Goal: Information Seeking & Learning: Find specific page/section

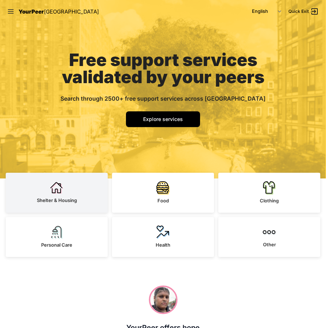
click at [51, 190] on img at bounding box center [56, 188] width 13 height 13
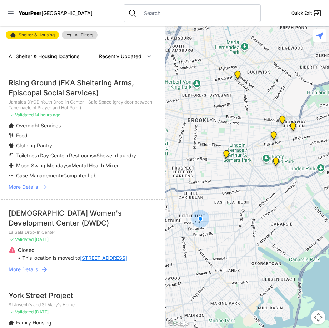
select select "nearby"
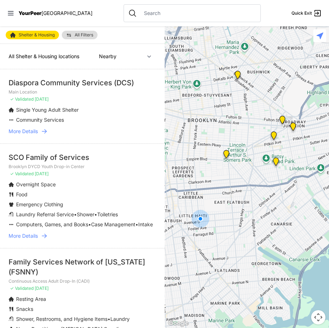
click at [38, 130] on span "More Details" at bounding box center [23, 131] width 29 height 7
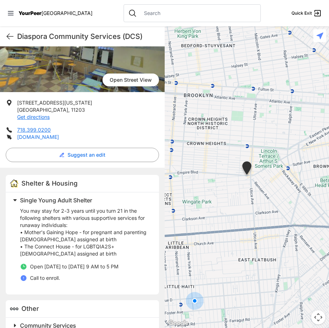
scroll to position [106, 0]
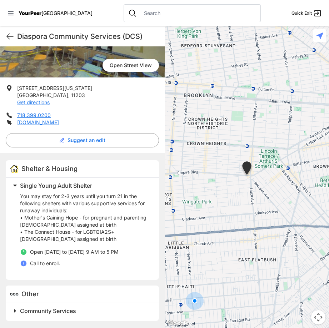
click at [16, 313] on span at bounding box center [104, 311] width 189 height 10
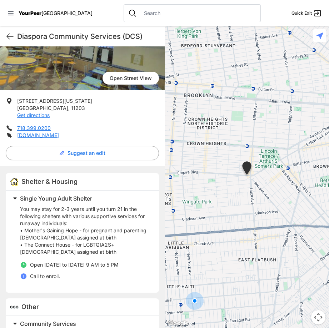
scroll to position [58, 0]
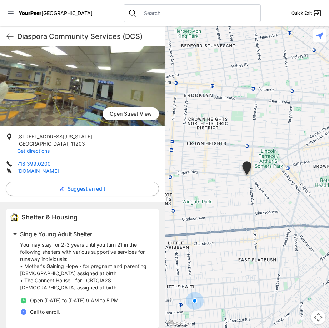
click at [8, 35] on icon at bounding box center [10, 36] width 9 height 9
click span "More Details"
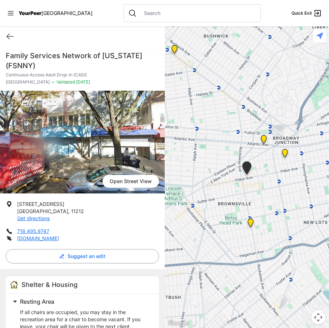
click at [129, 183] on link "Open Street View" at bounding box center [131, 181] width 56 height 13
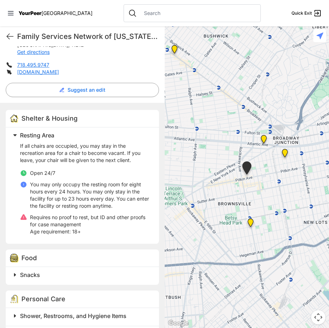
scroll to position [179, 0]
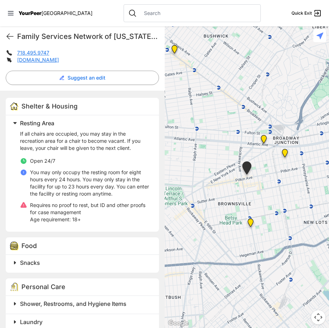
click at [17, 299] on span at bounding box center [104, 304] width 189 height 10
click at [17, 317] on span at bounding box center [104, 322] width 189 height 10
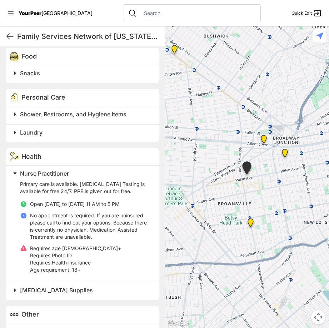
scroll to position [389, 0]
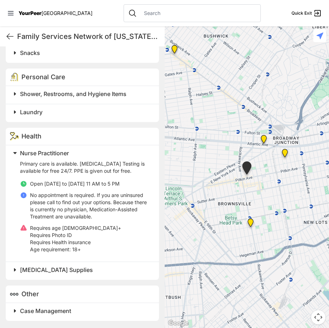
click at [14, 154] on span at bounding box center [104, 153] width 189 height 10
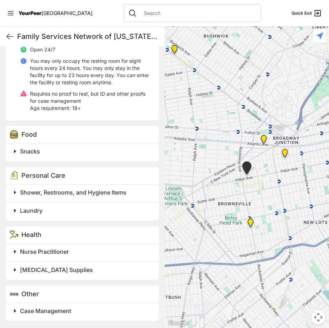
click at [13, 271] on span at bounding box center [104, 270] width 189 height 10
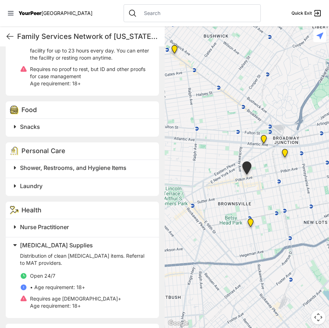
scroll to position [353, 0]
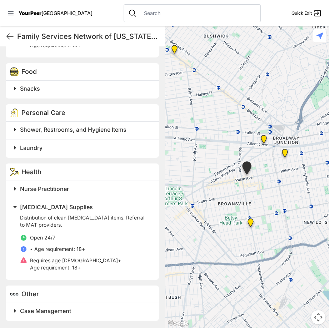
click at [16, 208] on span at bounding box center [104, 207] width 189 height 10
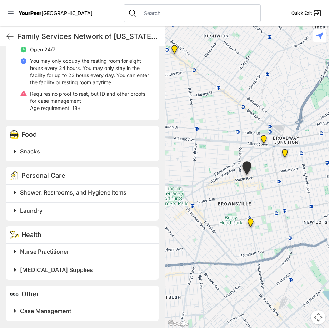
scroll to position [290, 0]
click at [15, 311] on span at bounding box center [104, 311] width 189 height 10
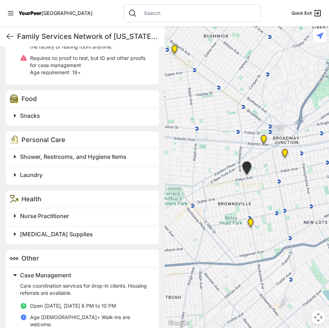
scroll to position [360, 0]
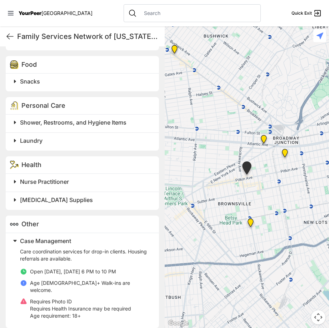
click at [16, 242] on span at bounding box center [104, 241] width 189 height 10
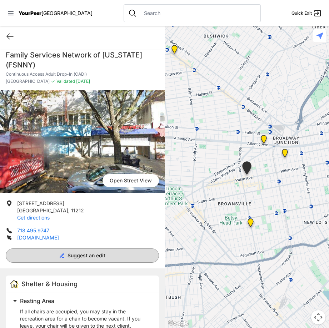
scroll to position [0, 0]
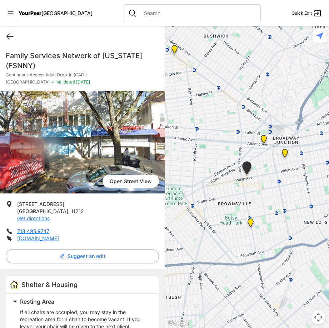
click at [8, 33] on icon at bounding box center [10, 36] width 9 height 9
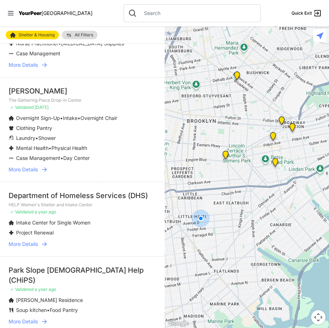
click at [31, 173] on span "More Details" at bounding box center [23, 169] width 29 height 7
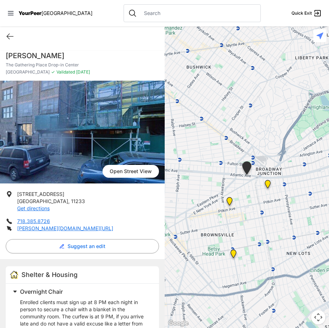
click at [131, 167] on link "Open Street View" at bounding box center [131, 171] width 56 height 13
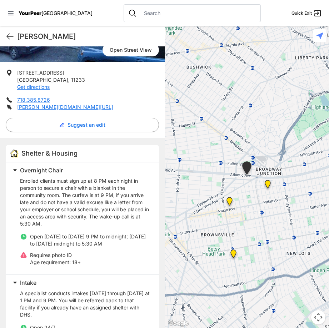
scroll to position [143, 0]
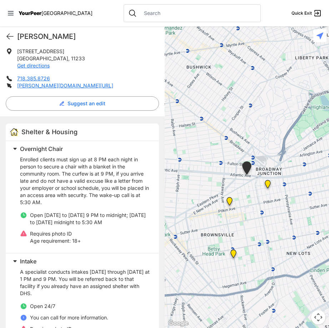
click at [67, 192] on p "Enrolled clients must sign up at 8 PM each night in person to secure a chair wi…" at bounding box center [85, 181] width 130 height 50
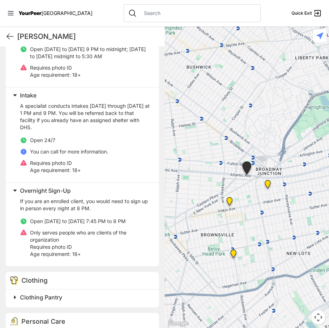
scroll to position [322, 0]
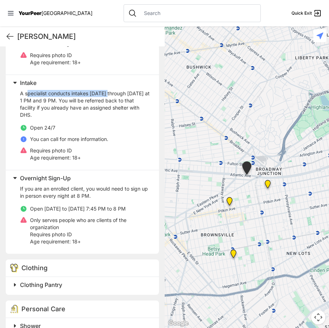
drag, startPoint x: 27, startPoint y: 93, endPoint x: 109, endPoint y: 96, distance: 81.9
click at [109, 96] on p "A specialist conducts intakes [DATE] through [DATE] at 1 PM and 9 PM. You will …" at bounding box center [85, 104] width 130 height 29
drag, startPoint x: 109, startPoint y: 96, endPoint x: 125, endPoint y: 96, distance: 16.1
click at [125, 96] on p "A specialist conducts intakes [DATE] through [DATE] at 1 PM and 9 PM. You will …" at bounding box center [85, 104] width 130 height 29
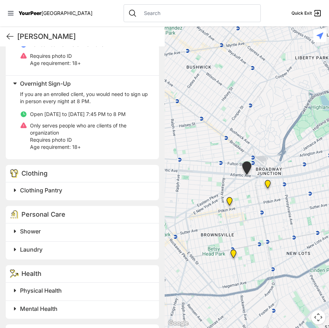
scroll to position [429, 0]
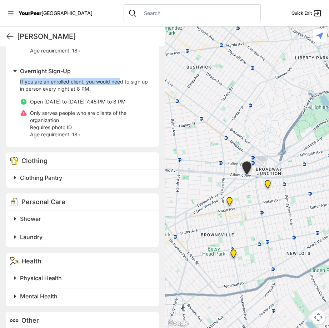
drag, startPoint x: 20, startPoint y: 81, endPoint x: 123, endPoint y: 85, distance: 103.0
click at [123, 85] on p "If you are an enrolled client, you would need to sign up in person every night …" at bounding box center [85, 85] width 130 height 14
drag, startPoint x: 123, startPoint y: 85, endPoint x: 130, endPoint y: 88, distance: 7.7
click at [130, 88] on p "If you are an enrolled client, you would need to sign up in person every night …" at bounding box center [85, 85] width 130 height 14
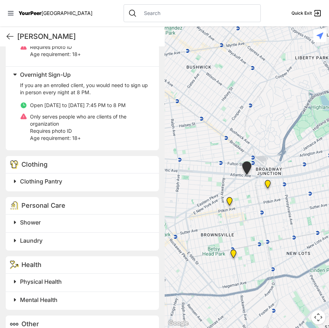
scroll to position [438, 0]
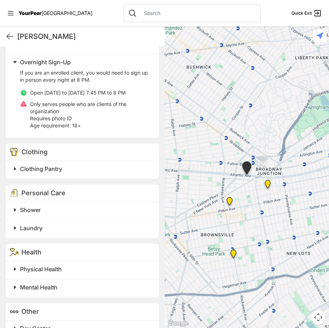
click at [15, 172] on span at bounding box center [104, 169] width 189 height 10
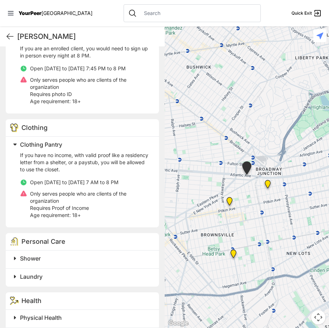
scroll to position [474, 0]
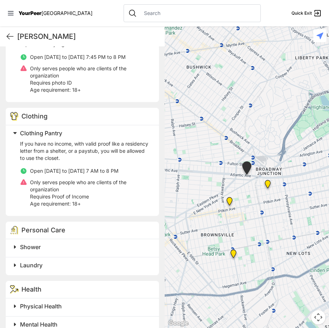
click at [15, 133] on span at bounding box center [104, 133] width 189 height 10
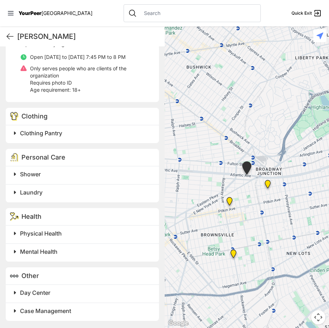
click at [14, 175] on span at bounding box center [104, 174] width 189 height 10
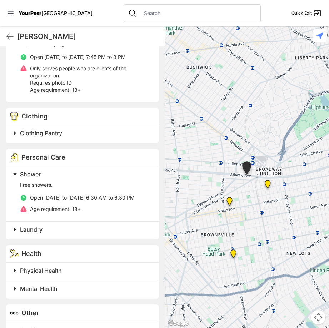
scroll to position [509, 0]
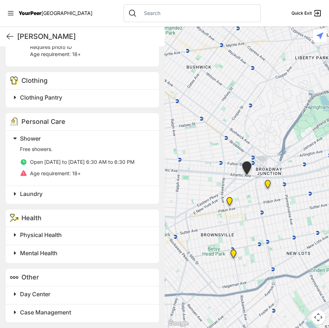
click at [15, 137] on span at bounding box center [104, 139] width 189 height 10
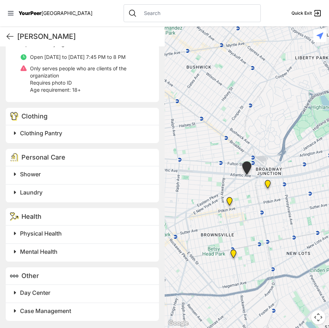
click at [16, 171] on span at bounding box center [104, 174] width 189 height 10
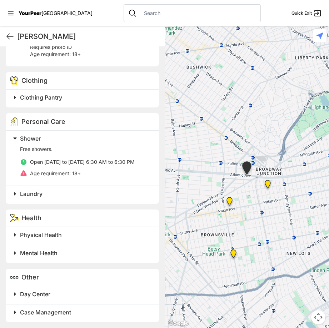
click at [12, 138] on span at bounding box center [104, 139] width 189 height 10
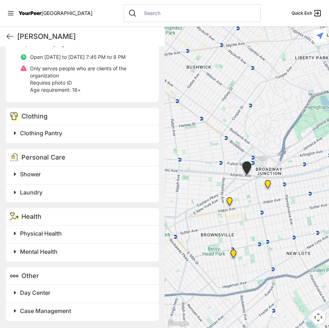
scroll to position [474, 0]
click at [14, 192] on span at bounding box center [104, 193] width 189 height 10
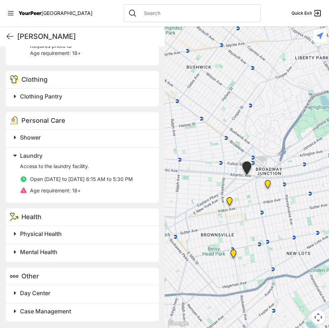
scroll to position [511, 0]
click at [14, 157] on span at bounding box center [104, 155] width 189 height 10
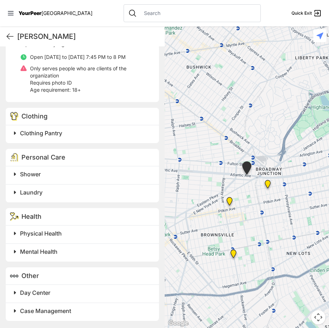
click at [14, 235] on span at bounding box center [104, 234] width 189 height 10
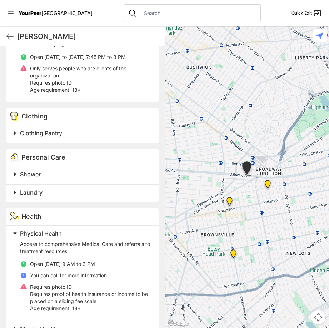
click at [14, 235] on span at bounding box center [104, 234] width 189 height 10
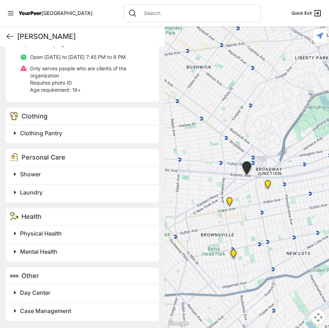
click at [16, 254] on span at bounding box center [104, 252] width 189 height 10
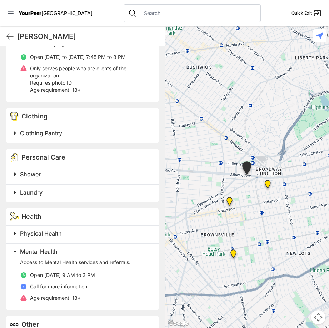
click at [16, 254] on span at bounding box center [104, 252] width 189 height 10
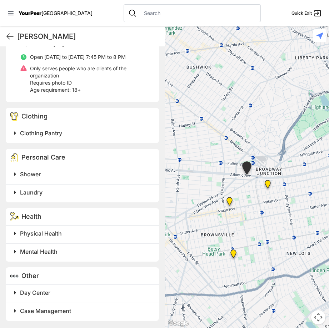
click at [14, 294] on span at bounding box center [104, 293] width 189 height 10
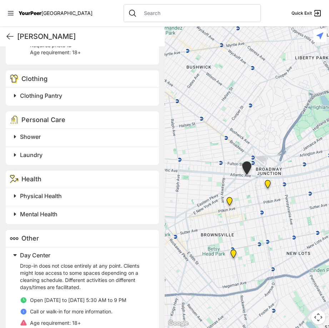
scroll to position [544, 0]
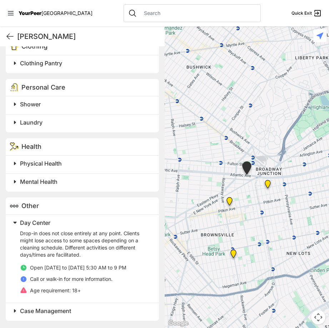
click at [13, 223] on span at bounding box center [104, 223] width 189 height 10
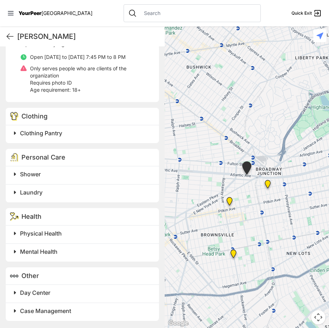
click at [16, 312] on span at bounding box center [104, 311] width 189 height 10
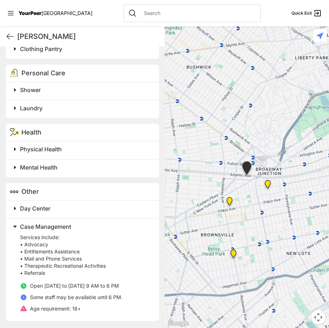
click at [15, 227] on span at bounding box center [104, 227] width 189 height 10
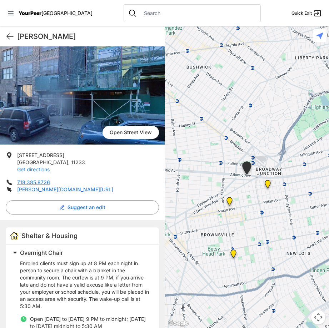
scroll to position [0, 0]
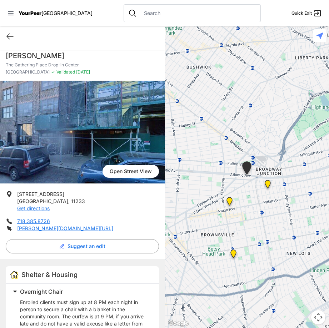
click at [5, 34] on div "Quick Exit" at bounding box center [82, 36] width 165 height 20
click at [7, 34] on icon at bounding box center [10, 36] width 9 height 9
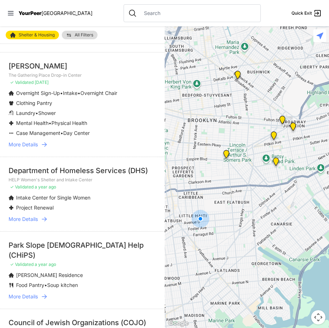
scroll to position [322, 0]
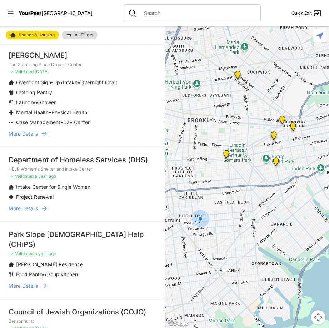
click at [23, 212] on span "More Details" at bounding box center [23, 208] width 29 height 7
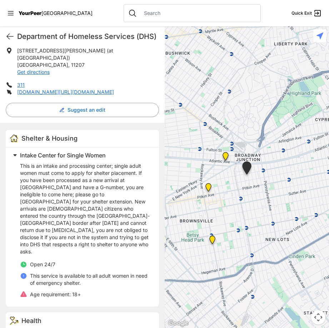
scroll to position [156, 0]
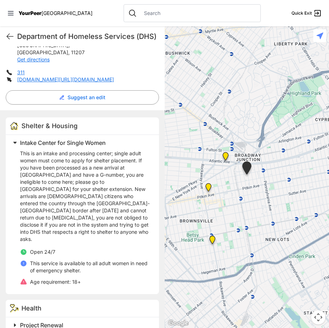
click at [17, 321] on span at bounding box center [104, 326] width 189 height 10
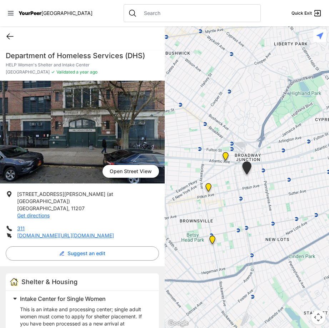
click at [8, 35] on icon at bounding box center [10, 36] width 6 height 5
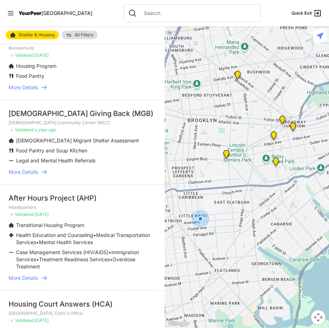
scroll to position [608, 0]
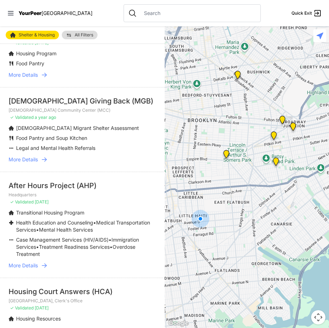
click at [32, 263] on span "More Details" at bounding box center [23, 265] width 29 height 7
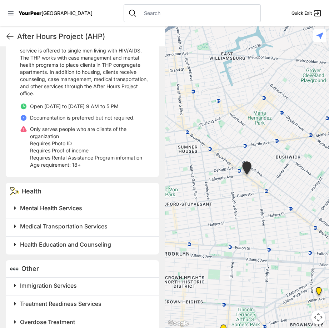
scroll to position [286, 0]
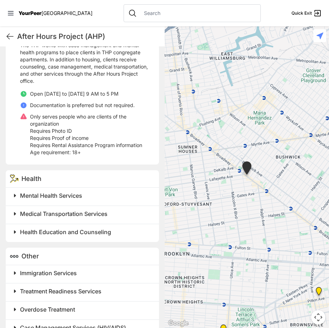
click at [16, 191] on span at bounding box center [104, 196] width 189 height 10
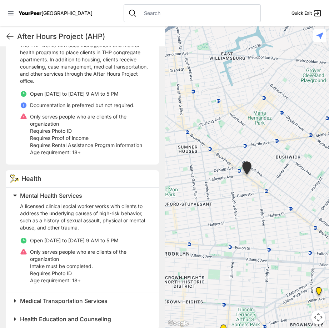
click at [16, 191] on span at bounding box center [104, 196] width 189 height 10
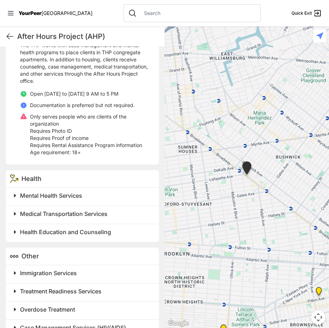
click at [14, 209] on span at bounding box center [104, 214] width 189 height 10
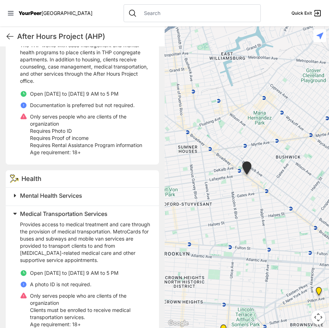
scroll to position [322, 0]
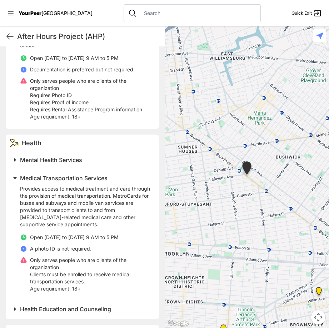
click at [12, 173] on span at bounding box center [104, 178] width 189 height 10
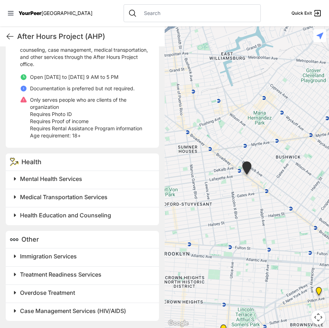
scroll to position [296, 0]
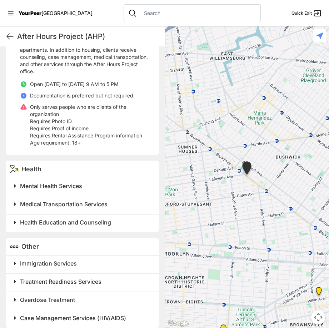
click at [17, 218] on span at bounding box center [104, 223] width 189 height 10
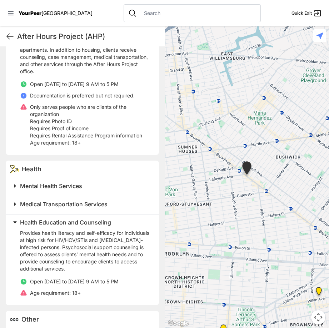
scroll to position [331, 0]
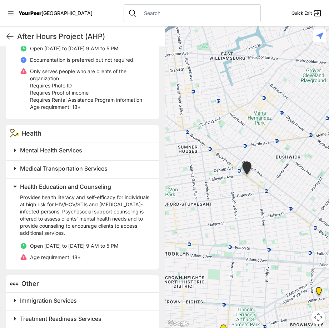
click at [13, 182] on span at bounding box center [104, 187] width 189 height 10
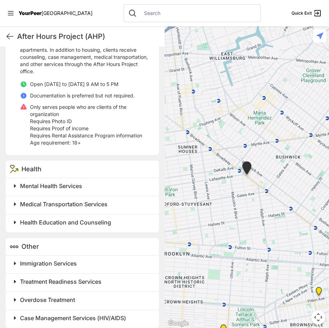
click at [15, 259] on span at bounding box center [104, 264] width 189 height 10
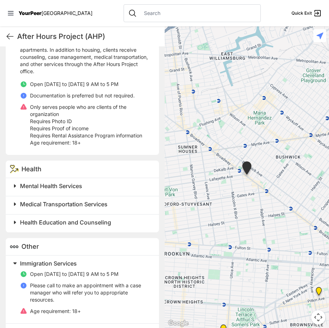
click at [16, 259] on span at bounding box center [104, 264] width 189 height 10
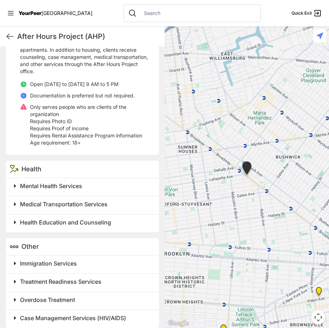
click at [18, 277] on span at bounding box center [104, 282] width 189 height 10
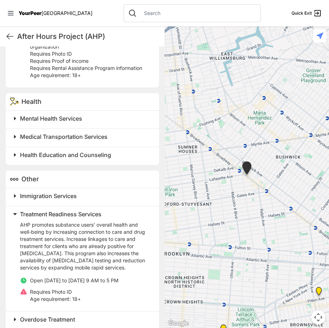
scroll to position [367, 0]
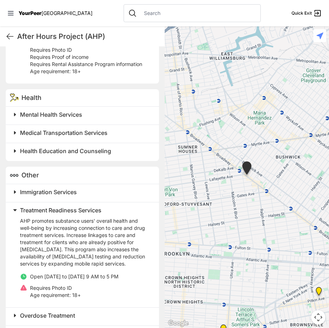
click at [16, 205] on span at bounding box center [104, 210] width 189 height 10
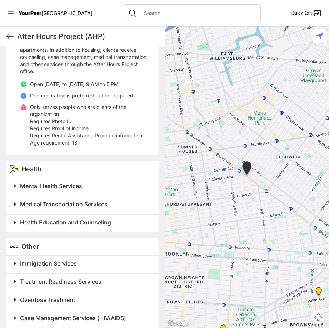
click at [9, 36] on icon at bounding box center [10, 36] width 9 height 9
